Goal: Find specific page/section: Find specific page/section

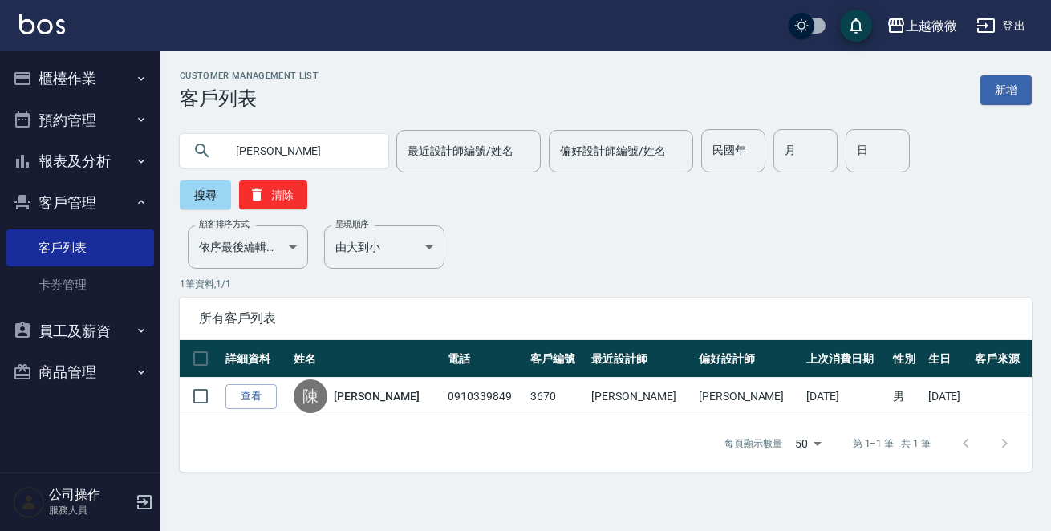
drag, startPoint x: 291, startPoint y: 152, endPoint x: 0, endPoint y: 107, distance: 294.7
click at [91, 139] on div "上越微微 登出 櫃檯作業 打帳單 帳單列表 現金收支登錄 材料自購登錄 掃碼打卡 預約管理 預約管理 單日預約紀錄 單週預約紀錄 報表及分析 報表目錄 店家日…" at bounding box center [525, 265] width 1051 height 531
type input "方"
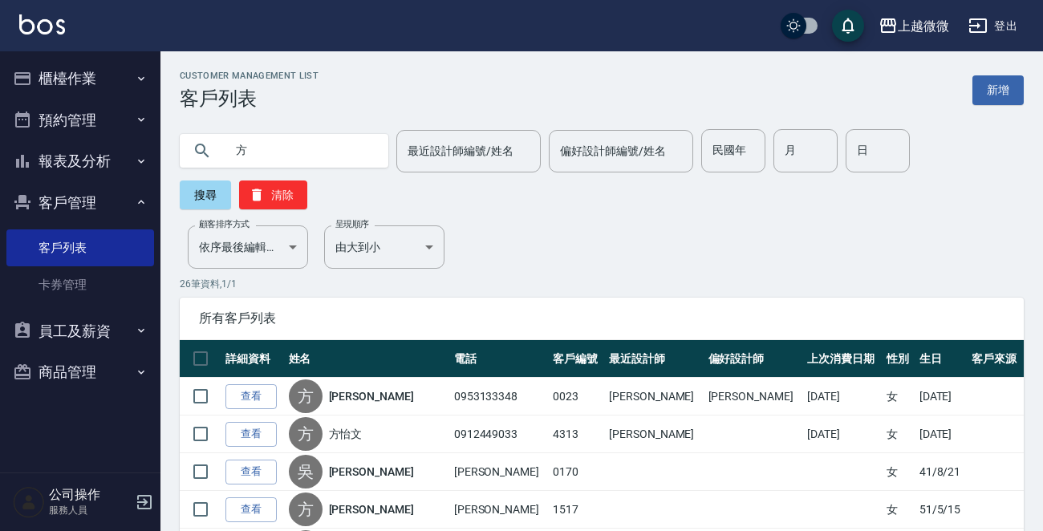
click at [302, 142] on input "方" at bounding box center [300, 150] width 151 height 43
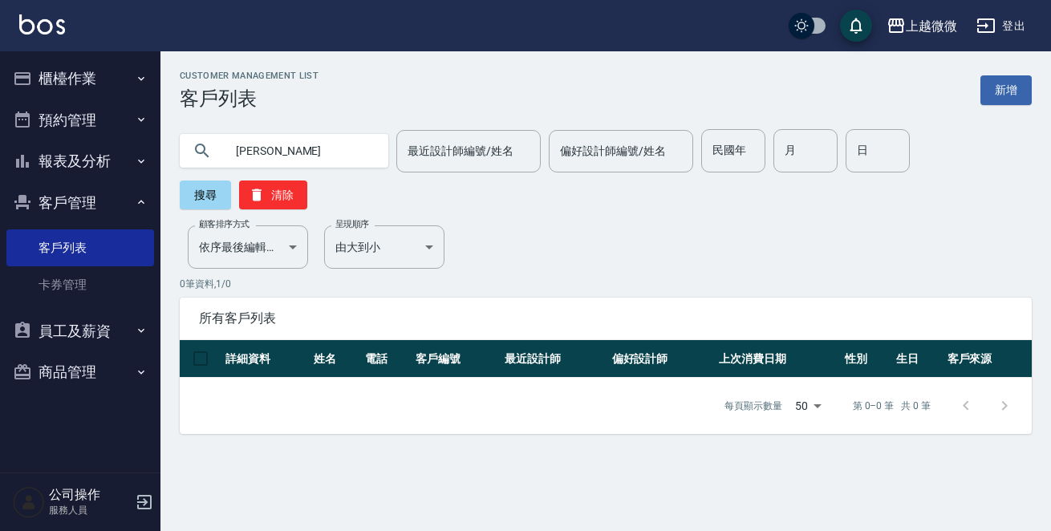
click at [301, 142] on input "[PERSON_NAME]" at bounding box center [300, 150] width 151 height 43
click at [301, 144] on input "[PERSON_NAME]" at bounding box center [300, 150] width 151 height 43
type input "芳"
type input "方"
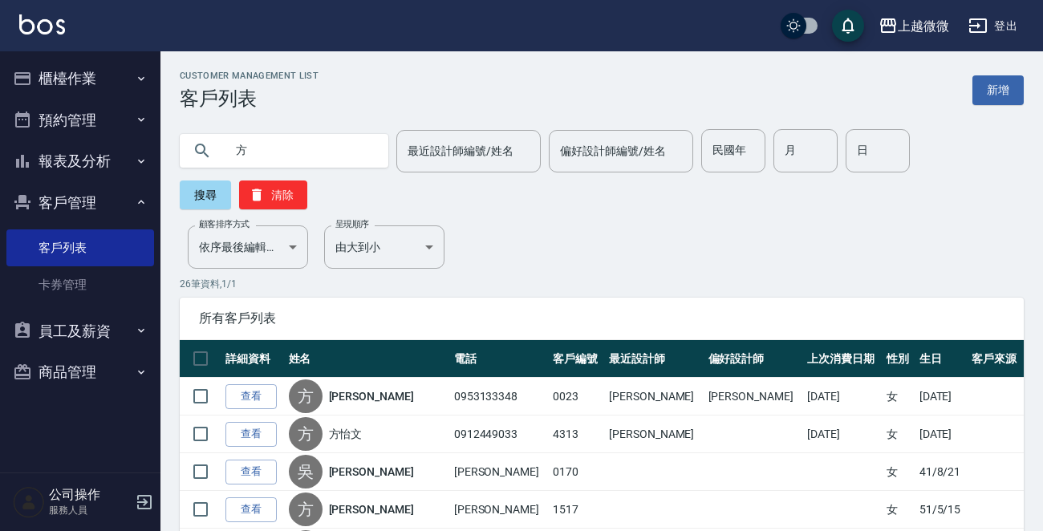
click at [298, 145] on input "方" at bounding box center [300, 150] width 151 height 43
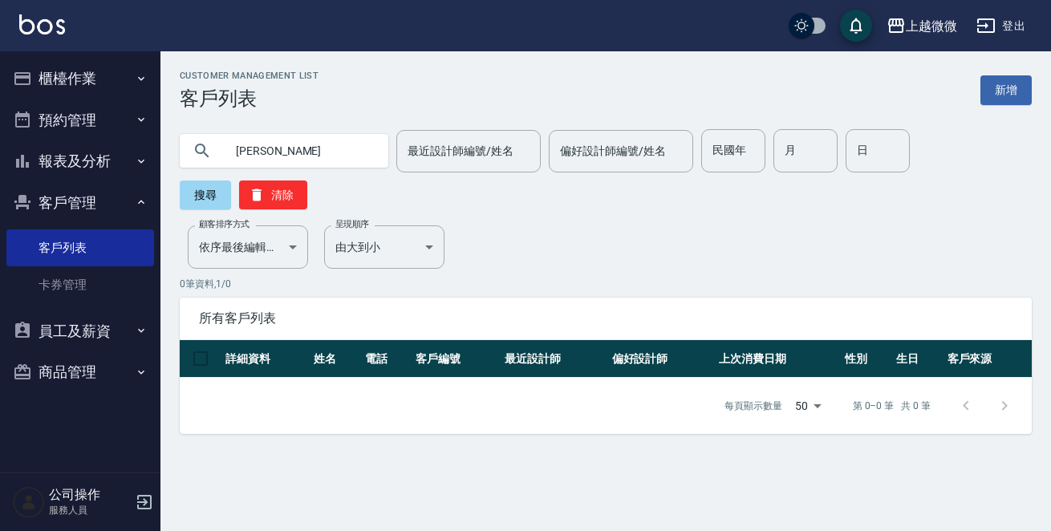
click at [297, 145] on input "[PERSON_NAME]" at bounding box center [300, 150] width 151 height 43
type input "芳"
type input "方"
click at [296, 145] on input "方" at bounding box center [300, 150] width 151 height 43
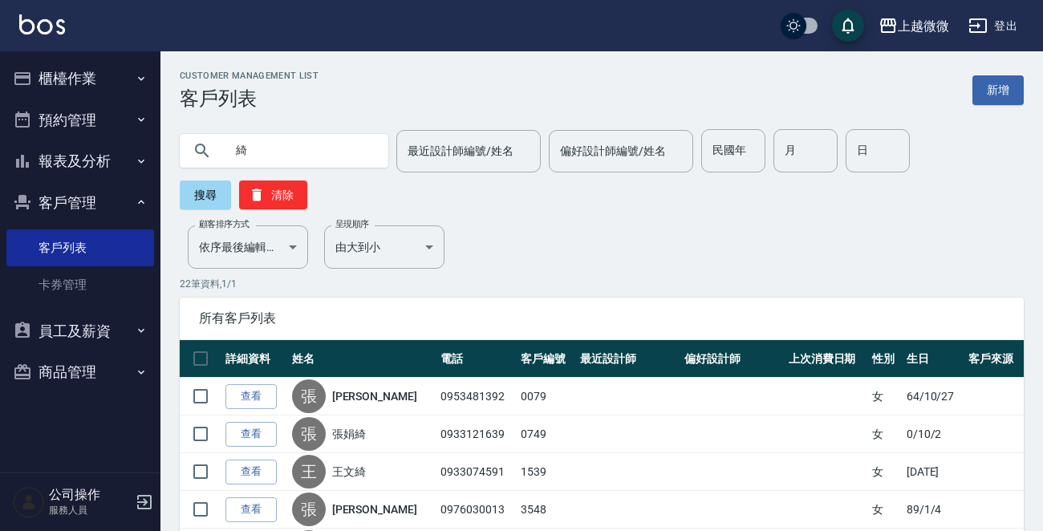
drag, startPoint x: 288, startPoint y: 152, endPoint x: 4, endPoint y: 88, distance: 291.2
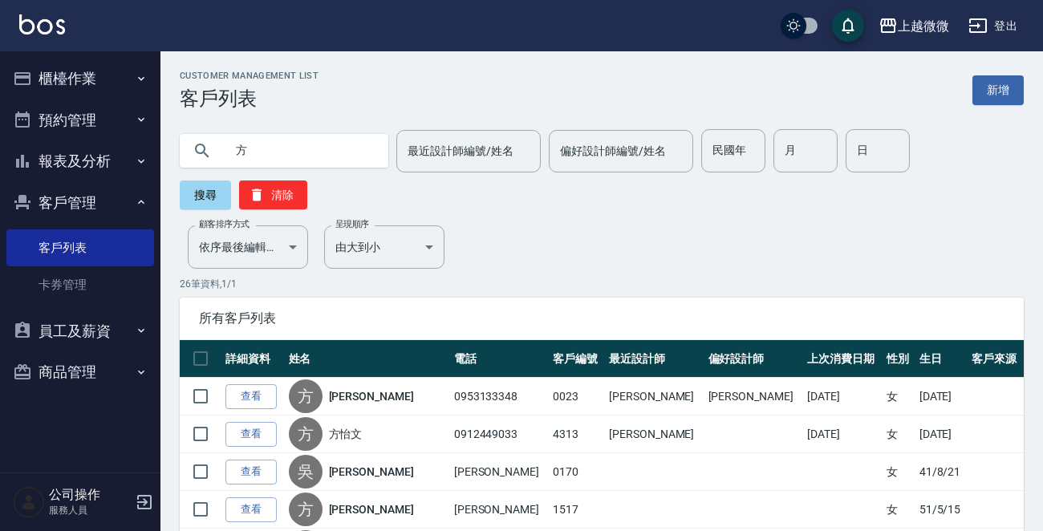
click at [240, 148] on input "方" at bounding box center [300, 150] width 151 height 43
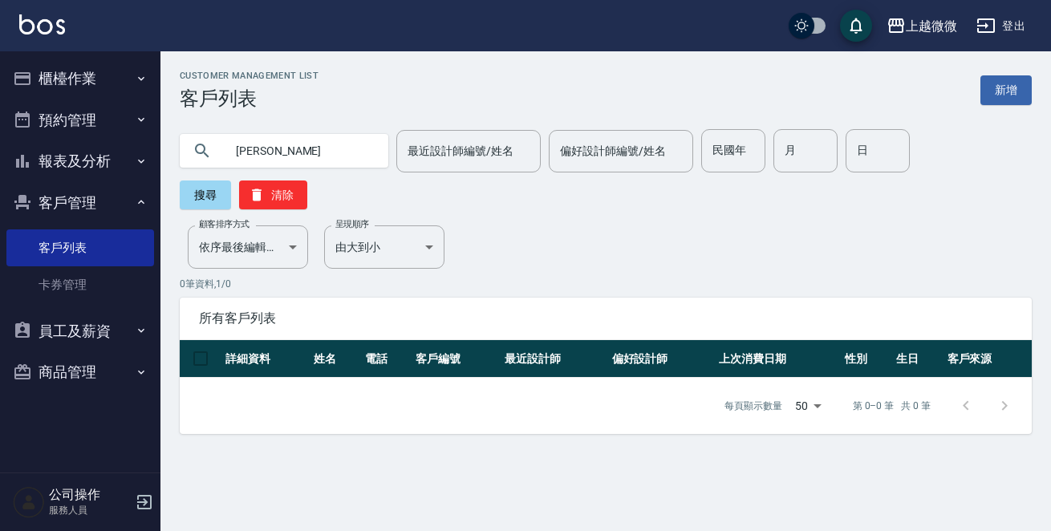
click at [304, 159] on input "[PERSON_NAME]" at bounding box center [300, 150] width 151 height 43
type input "[PERSON_NAME]"
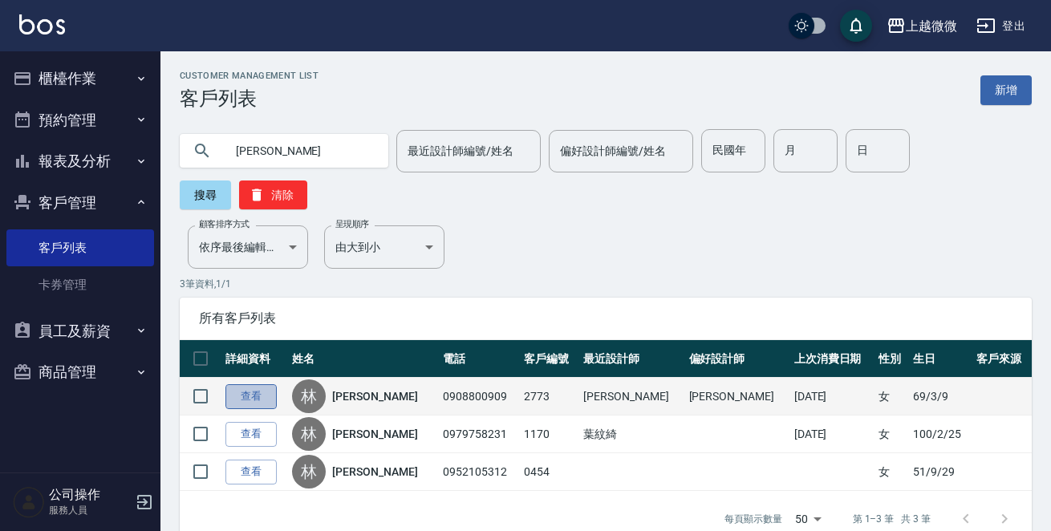
click at [241, 384] on link "查看" at bounding box center [250, 396] width 51 height 25
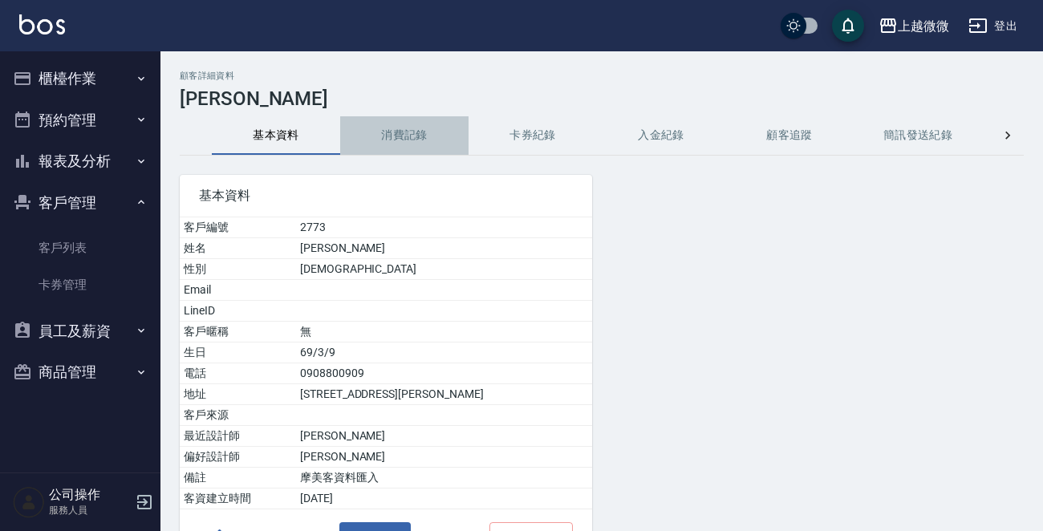
click at [411, 124] on button "消費記錄" at bounding box center [404, 135] width 128 height 39
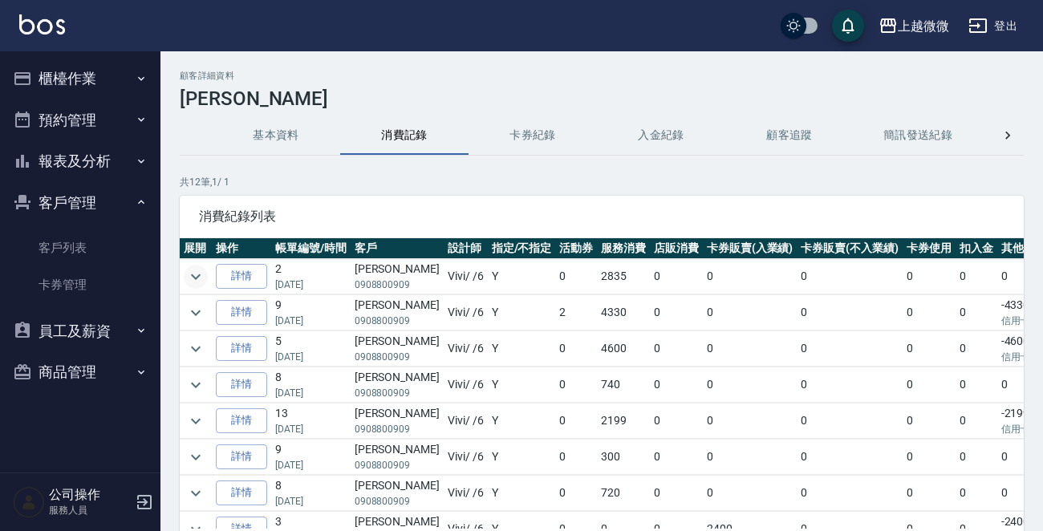
click at [189, 270] on icon "expand row" at bounding box center [195, 276] width 19 height 19
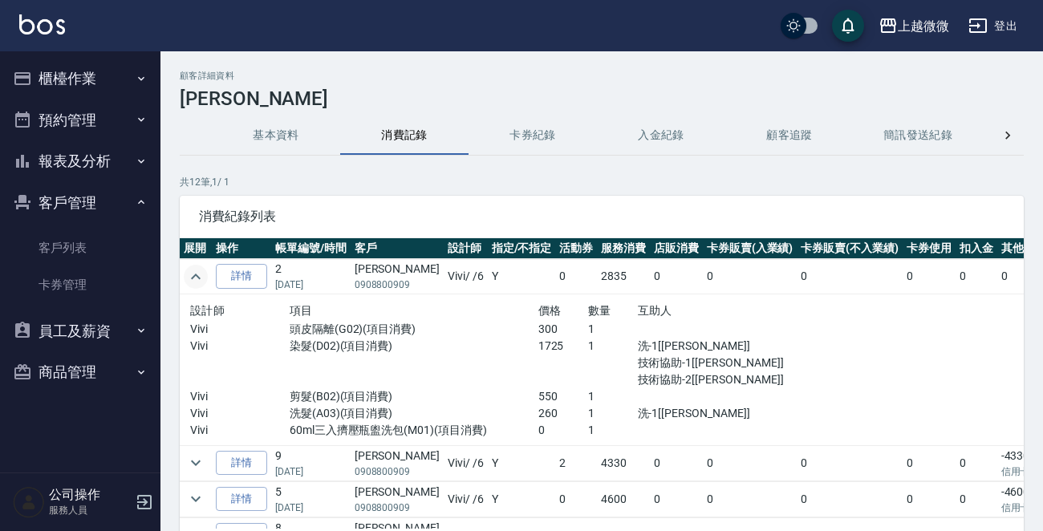
click at [189, 270] on icon "expand row" at bounding box center [195, 276] width 19 height 19
